Goal: Task Accomplishment & Management: Manage account settings

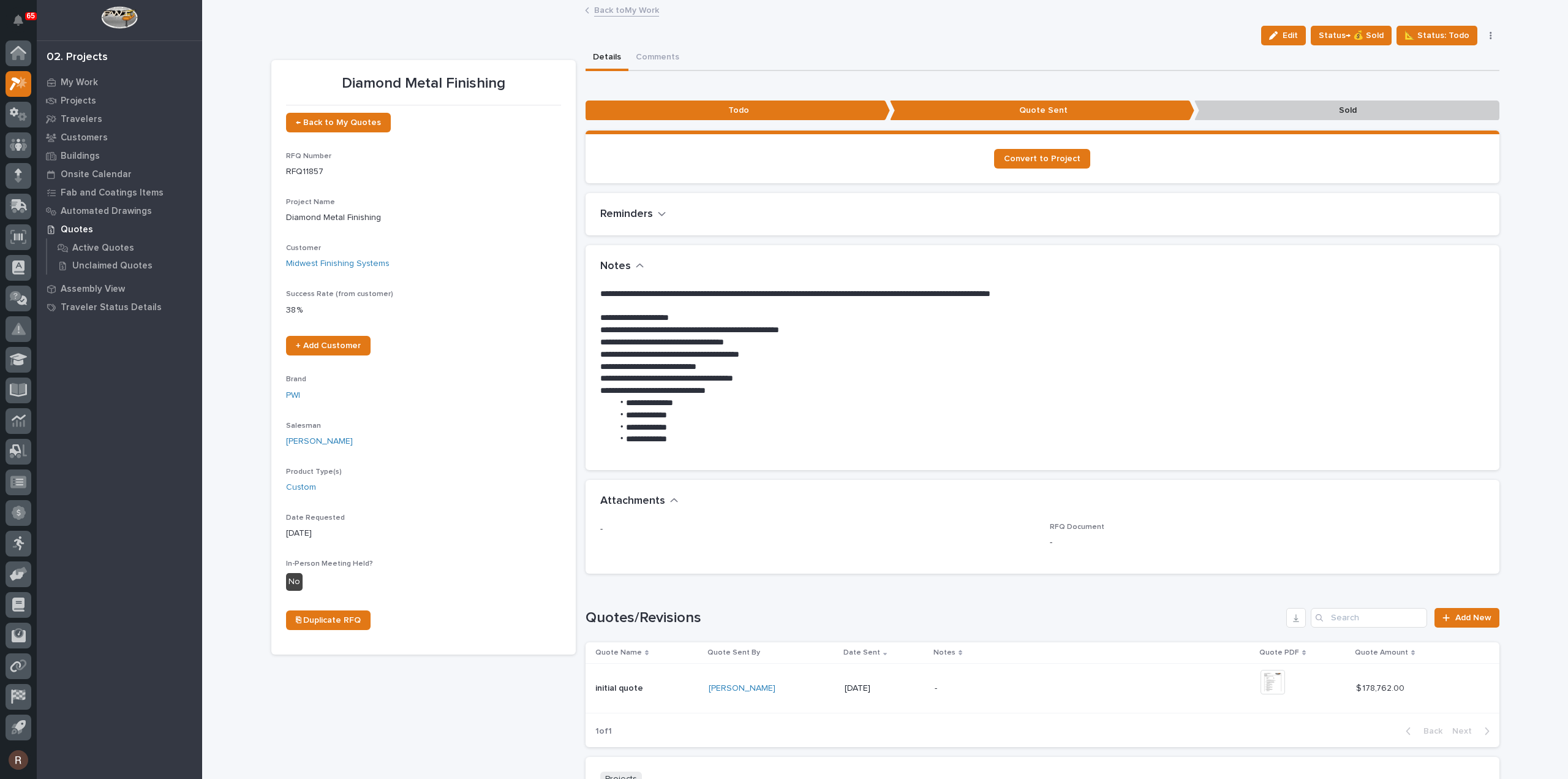
click at [599, 9] on link "Back to My Work" at bounding box center [626, 9] width 65 height 14
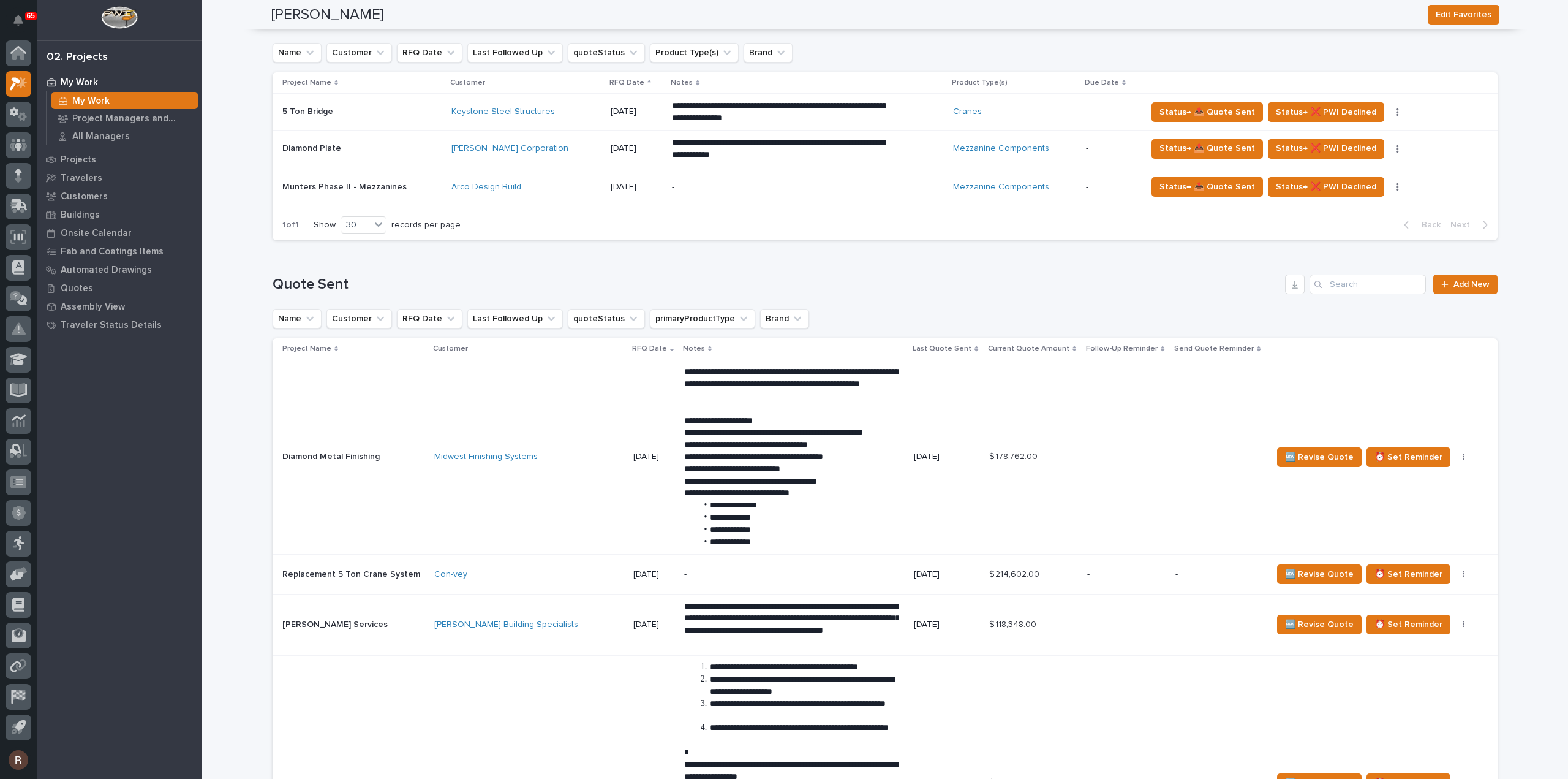
scroll to position [674, 0]
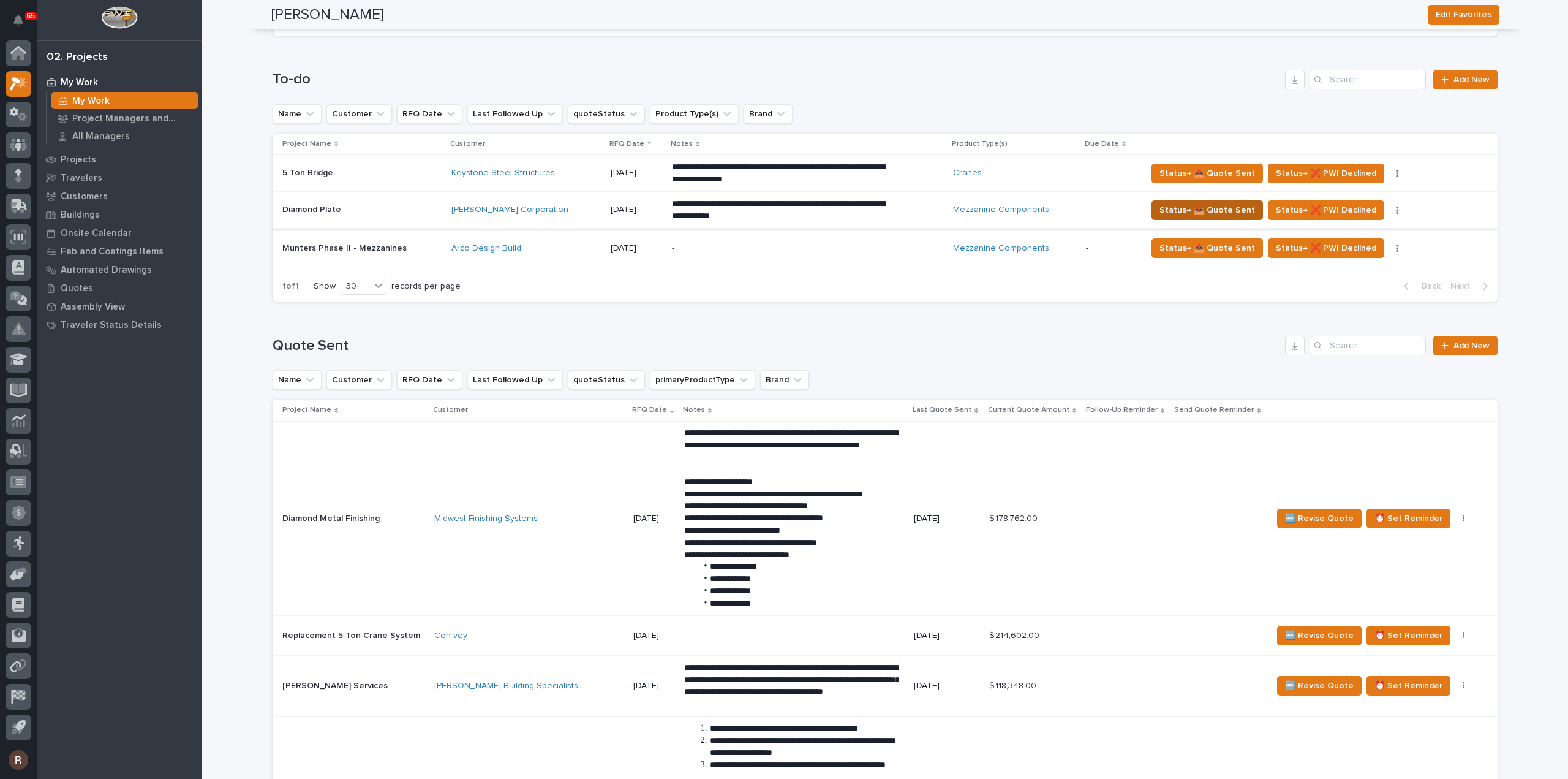
click at [1189, 203] on span "Status→ 📤 Quote Sent" at bounding box center [1207, 210] width 95 height 15
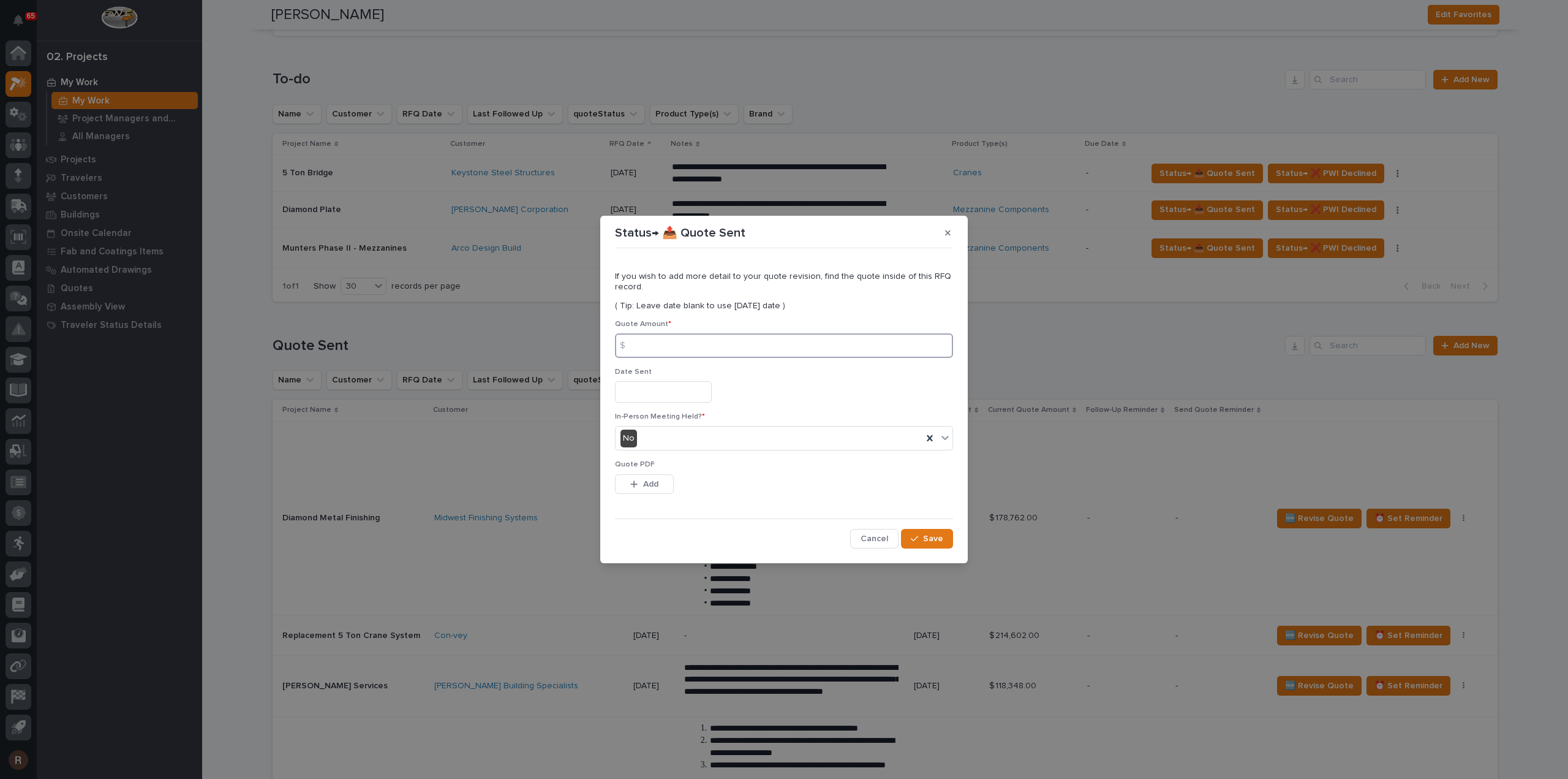
click at [657, 345] on input at bounding box center [784, 346] width 338 height 25
type input "8124"
click at [625, 383] on input "text" at bounding box center [663, 391] width 97 height 21
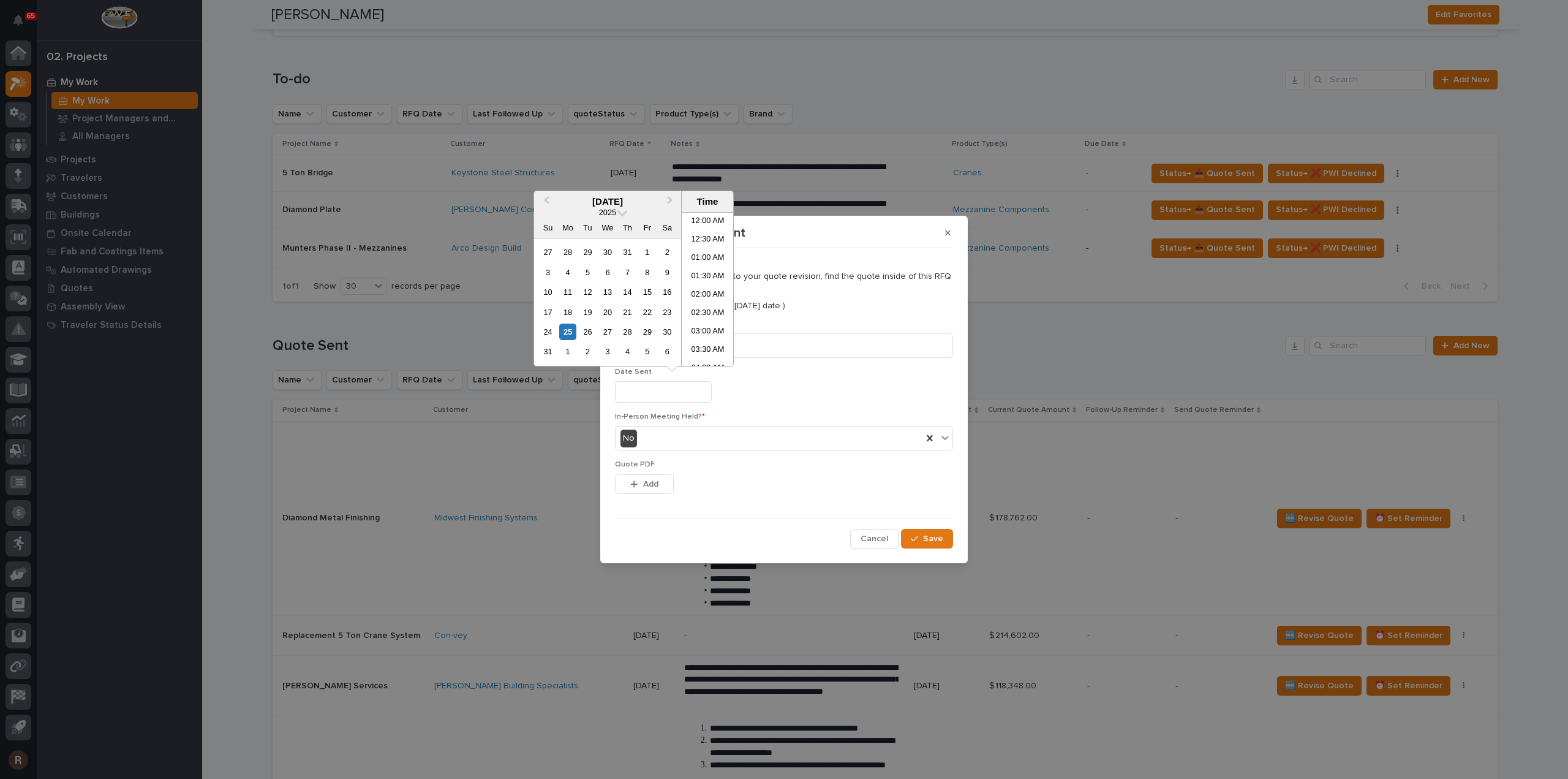
scroll to position [411, 0]
click at [573, 332] on div "25" at bounding box center [567, 332] width 17 height 17
type input "**********"
click at [654, 480] on span "Add" at bounding box center [650, 484] width 15 height 11
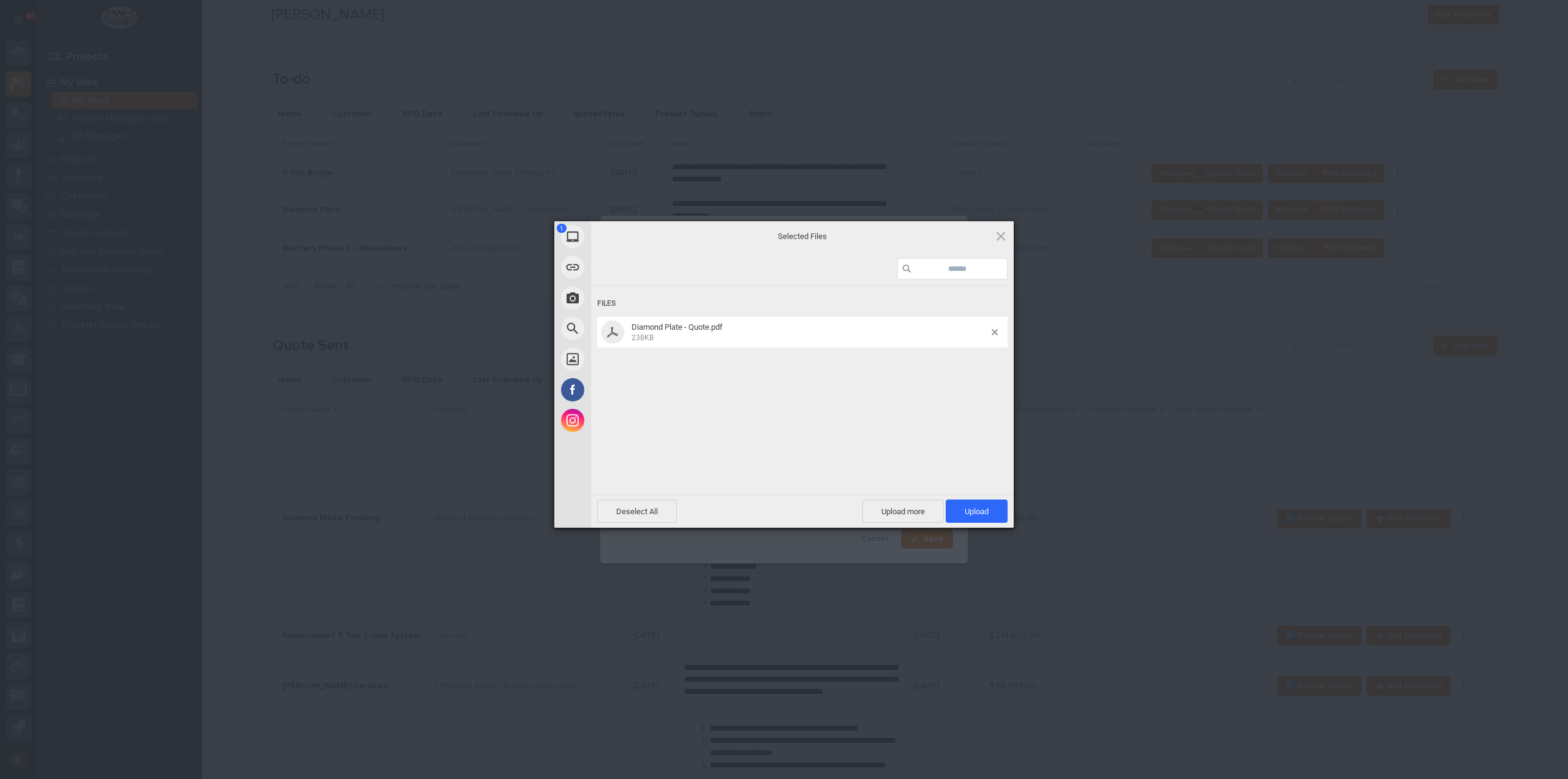
click at [1018, 519] on div "1 My Device Link (URL) Take Photo Web Search Unsplash Facebook Instagram Select…" at bounding box center [784, 389] width 1568 height 779
click at [993, 508] on span "Upload 1" at bounding box center [977, 512] width 62 height 23
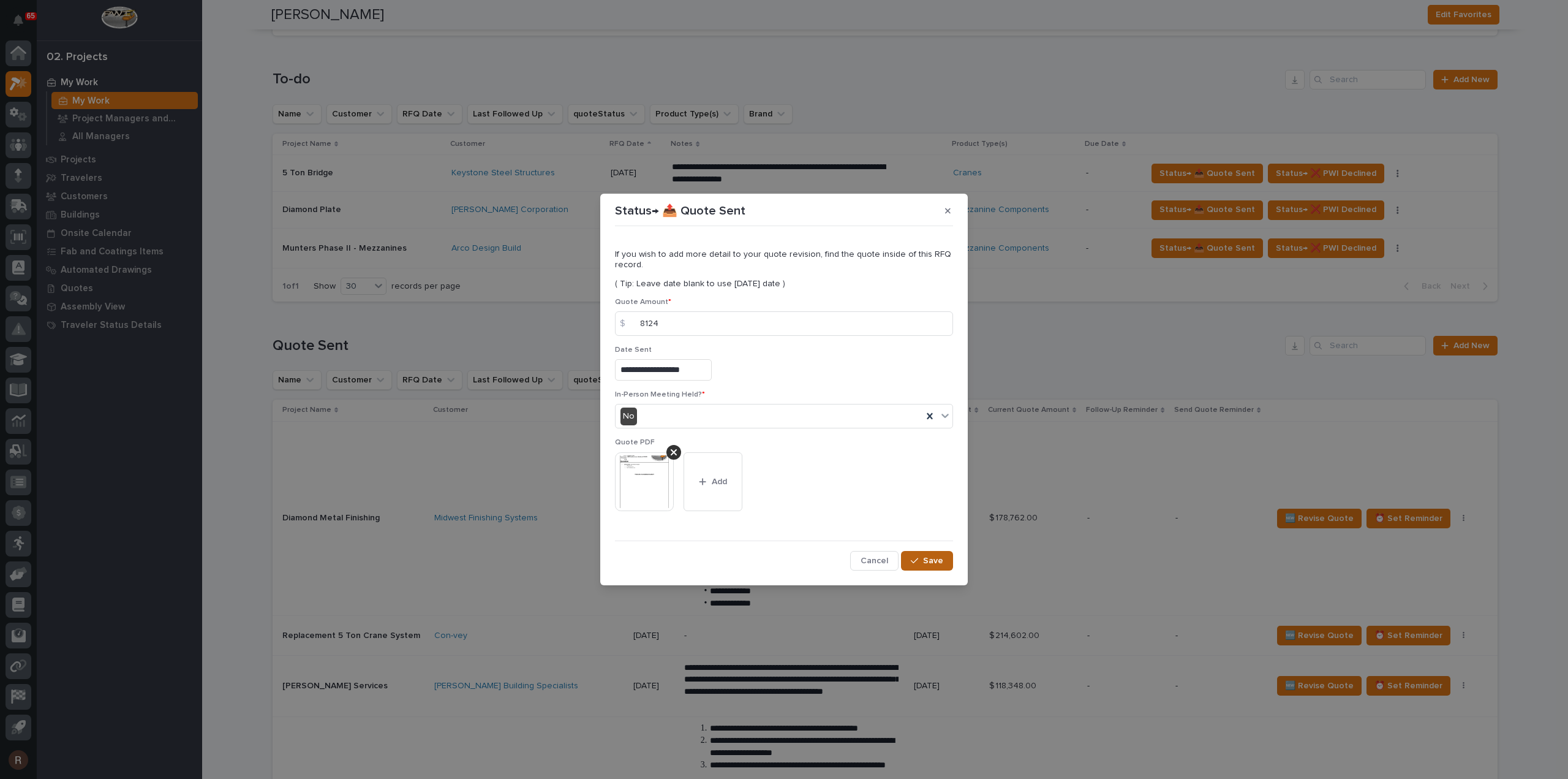
click at [928, 563] on span "Save" at bounding box center [934, 560] width 20 height 11
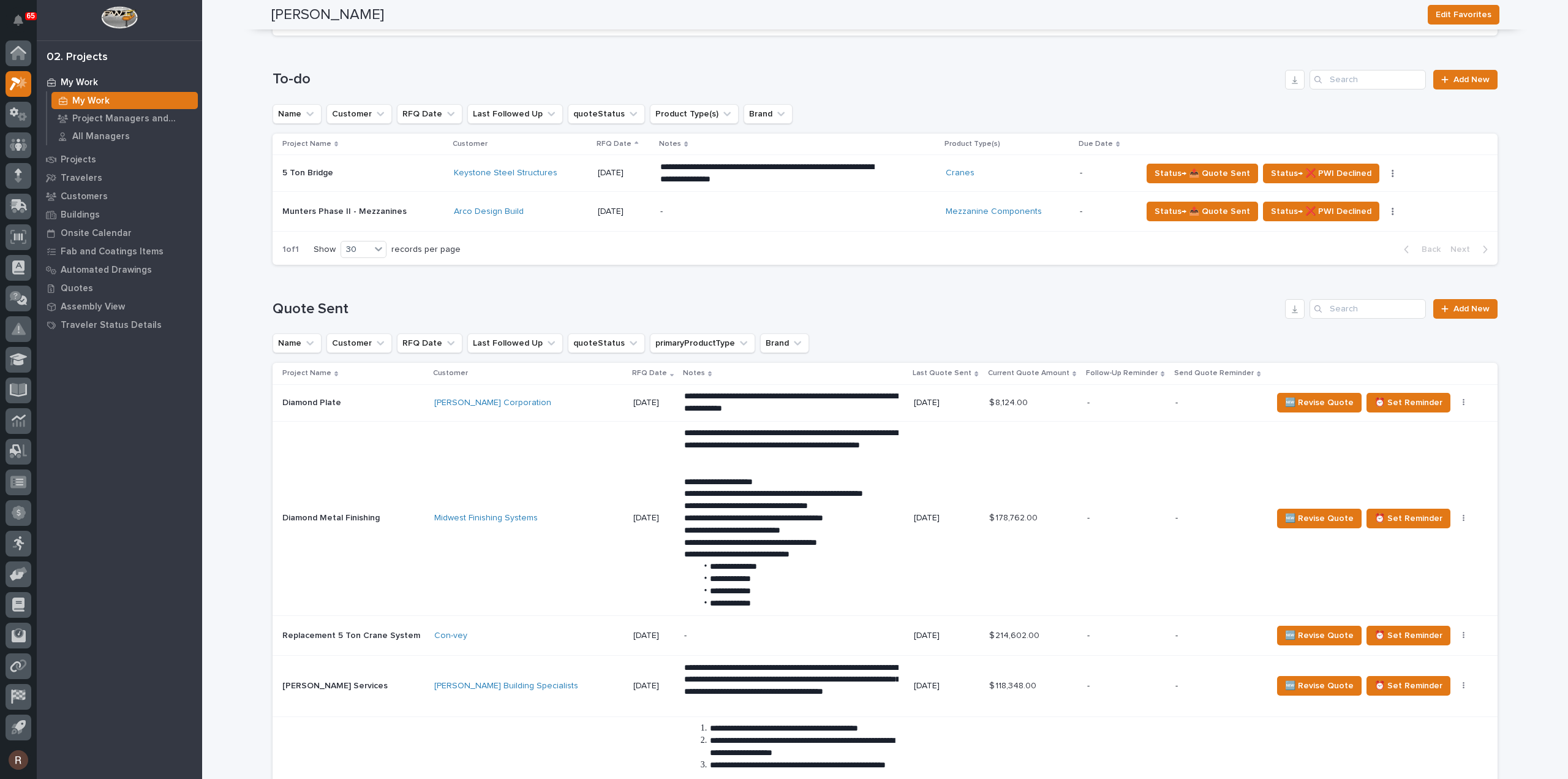
click at [449, 175] on td "Keystone Steel Structures" at bounding box center [521, 173] width 144 height 36
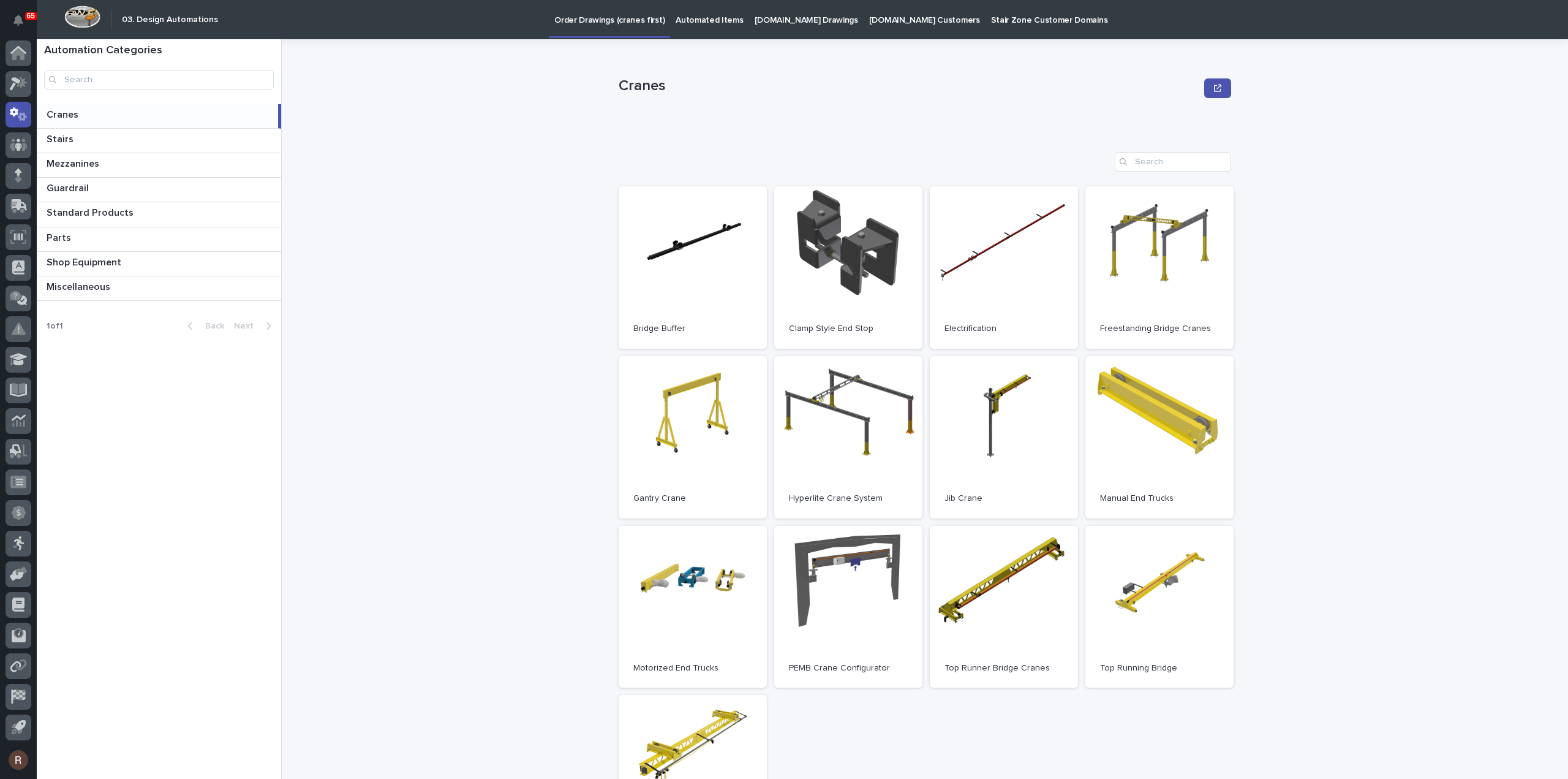
scroll to position [61, 0]
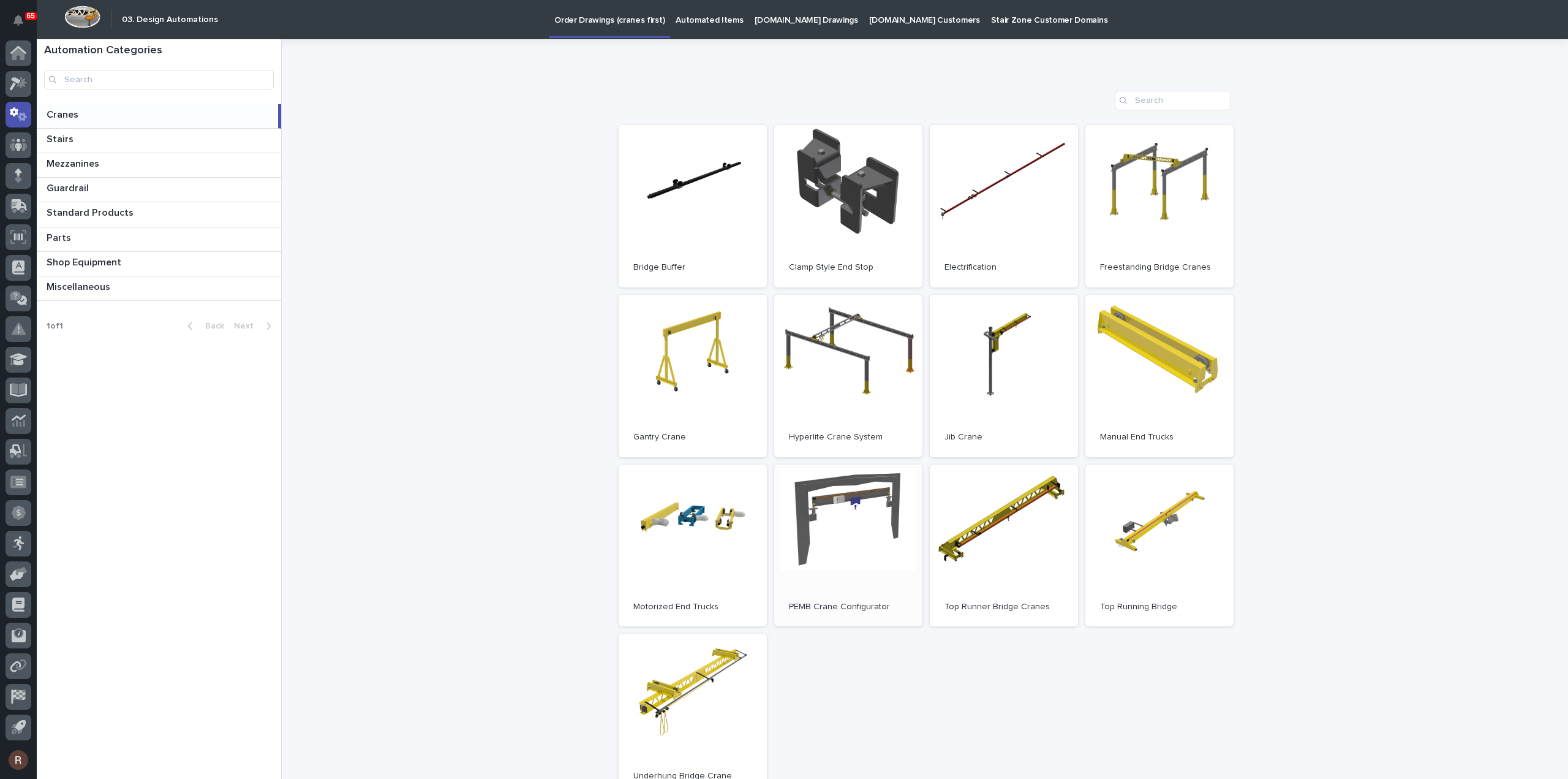
click at [819, 540] on link "Open" at bounding box center [848, 546] width 149 height 163
